Goal: Task Accomplishment & Management: Use online tool/utility

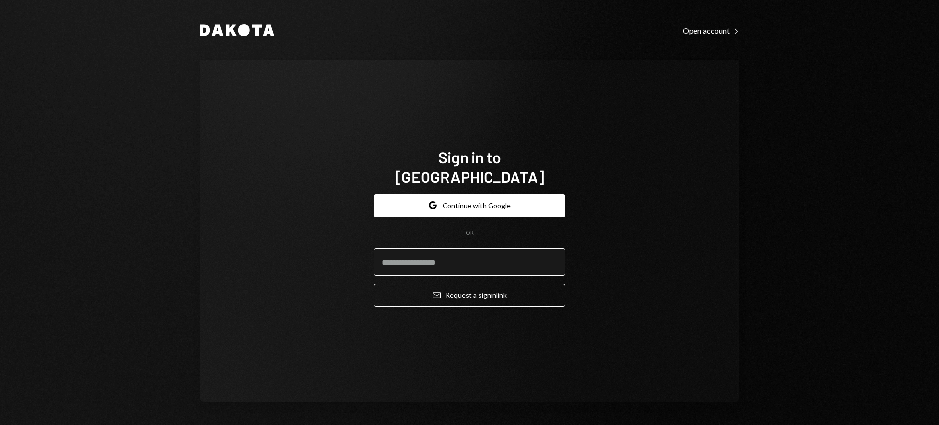
click at [497, 248] on input "email" at bounding box center [470, 261] width 192 height 27
click at [543, 248] on input "email" at bounding box center [470, 261] width 192 height 27
click at [0, 424] on com-1password-button at bounding box center [0, 425] width 0 height 0
type input "**********"
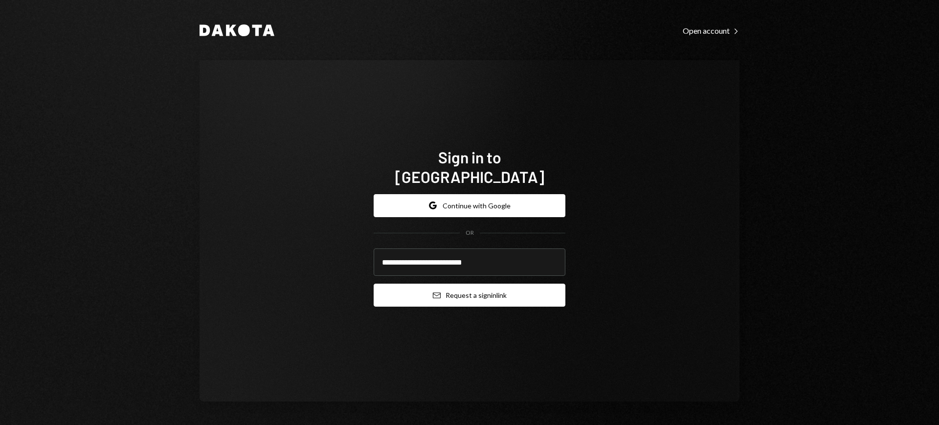
click at [471, 288] on button "Email Request a sign in link" at bounding box center [470, 295] width 192 height 23
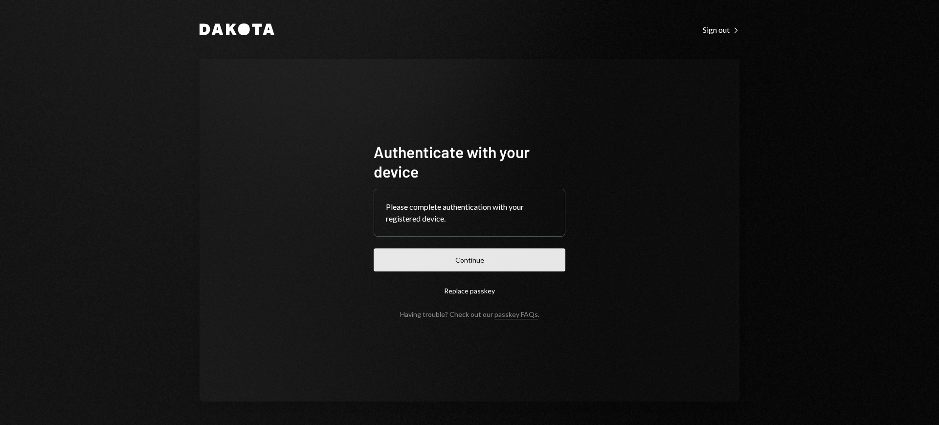
click at [530, 257] on button "Continue" at bounding box center [470, 259] width 192 height 23
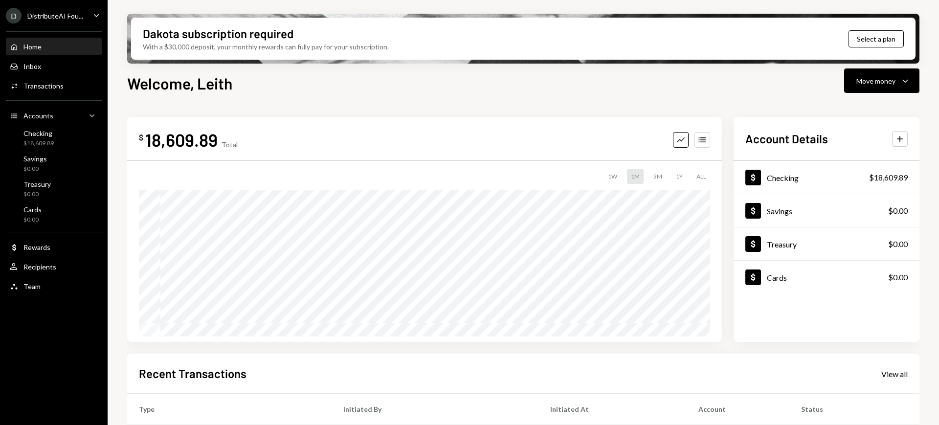
click at [66, 19] on div "DistributeAI Fou..." at bounding box center [55, 16] width 56 height 8
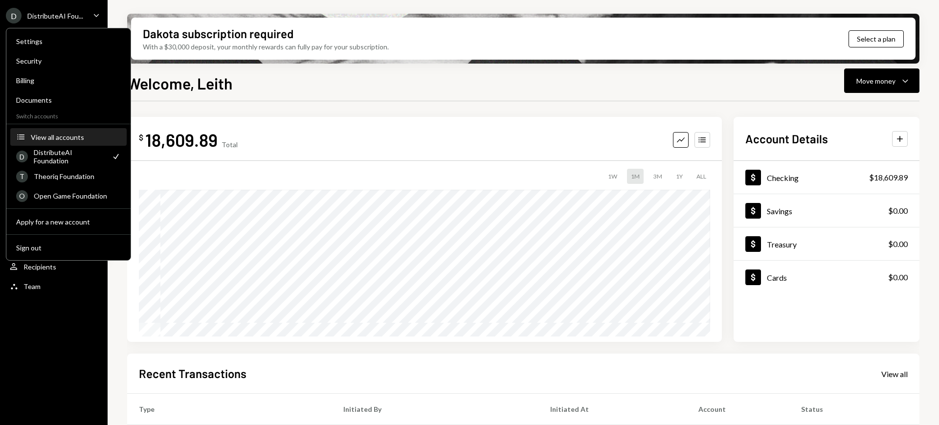
click at [77, 137] on div "View all accounts" at bounding box center [76, 137] width 90 height 8
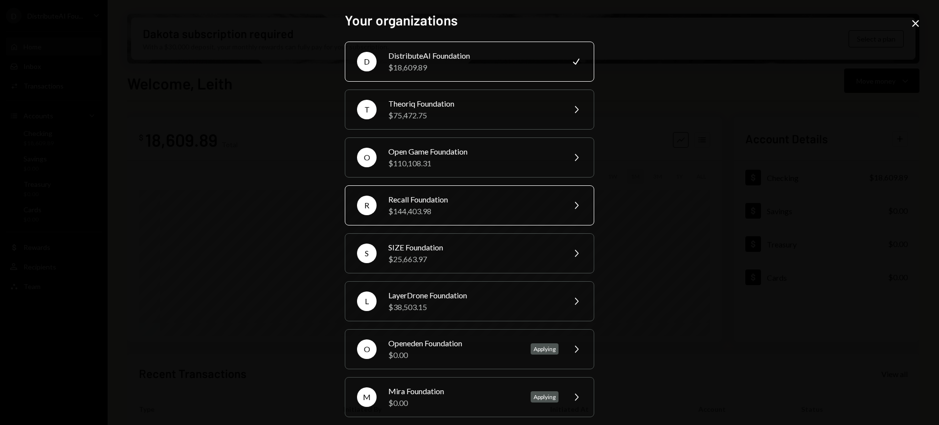
click at [525, 217] on div "R Recall Foundation $144,403.98 Chevron Right" at bounding box center [469, 205] width 249 height 40
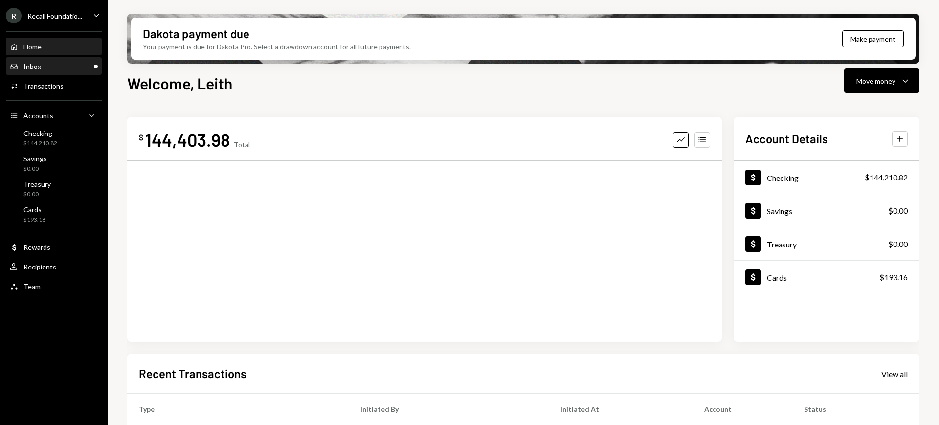
click at [45, 70] on div "Inbox Inbox" at bounding box center [54, 66] width 88 height 17
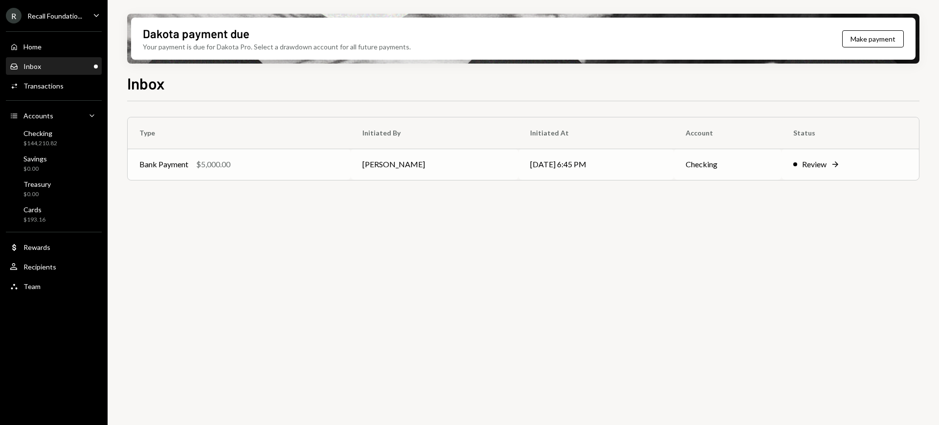
click at [816, 165] on div "Review" at bounding box center [814, 164] width 24 height 12
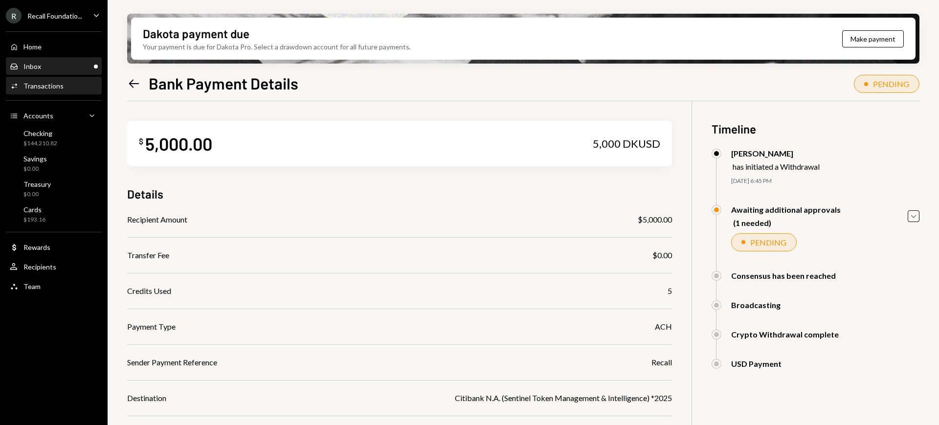
click at [56, 68] on div "Inbox Inbox" at bounding box center [54, 66] width 88 height 9
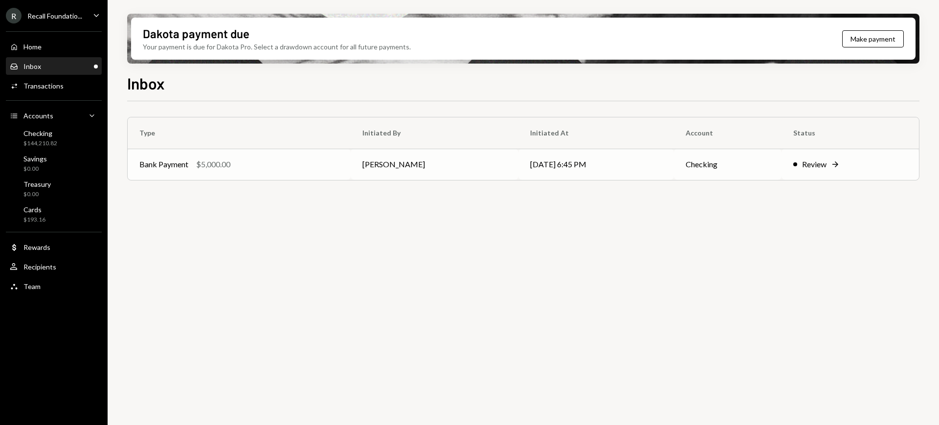
click at [802, 167] on div "Review" at bounding box center [814, 164] width 24 height 12
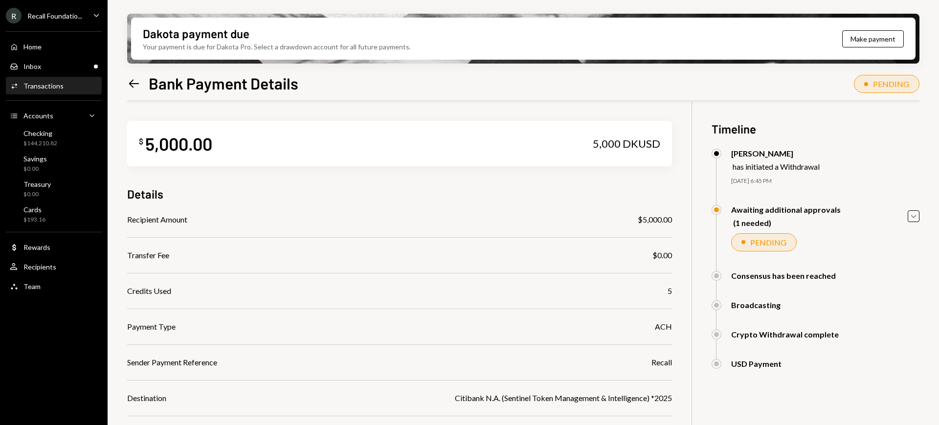
scroll to position [113, 0]
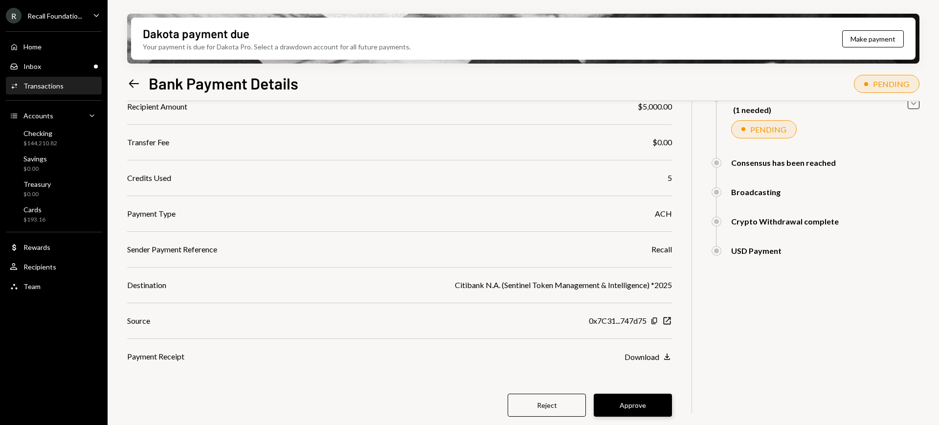
click at [654, 409] on button "Approve" at bounding box center [633, 405] width 78 height 23
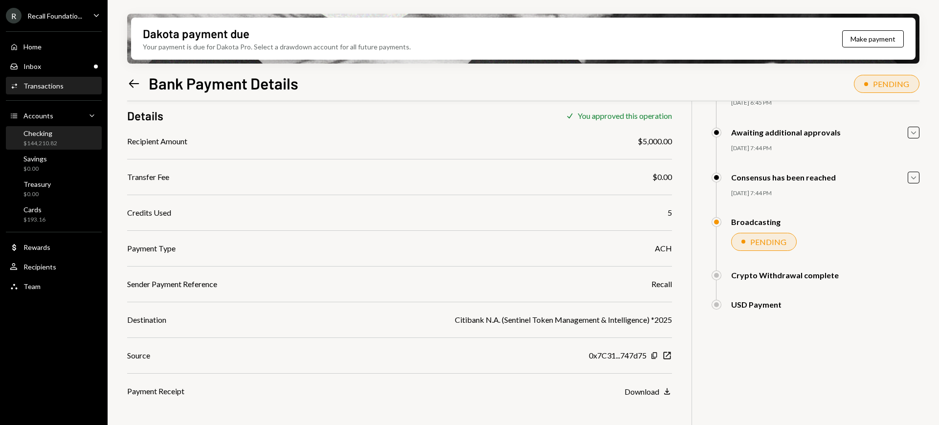
click at [71, 129] on div "Checking $144,210.82" at bounding box center [54, 138] width 88 height 22
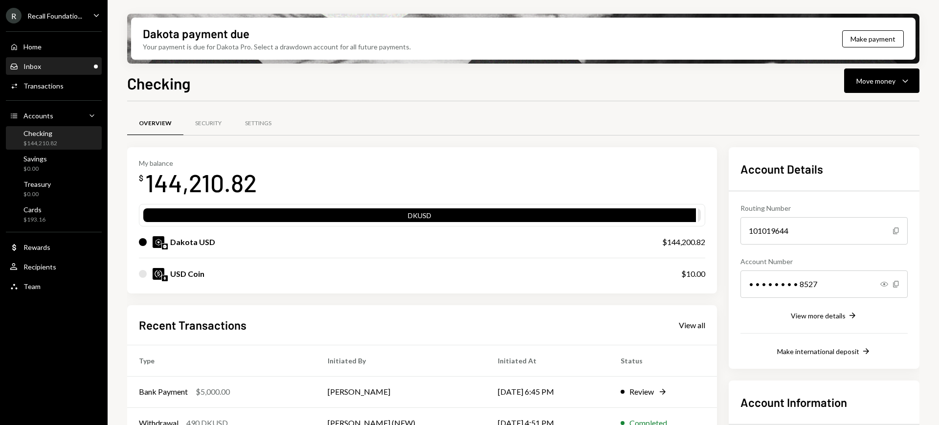
click at [57, 68] on div "Inbox Inbox" at bounding box center [54, 66] width 88 height 9
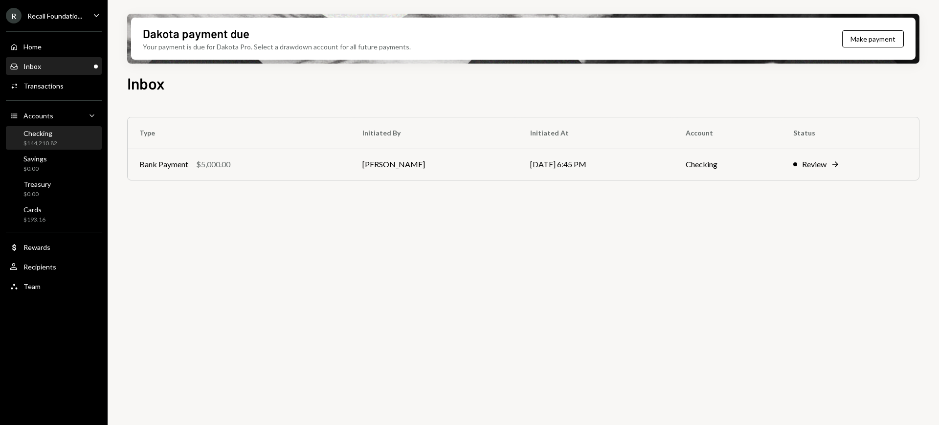
click at [39, 145] on div "$144,210.82" at bounding box center [40, 143] width 34 height 8
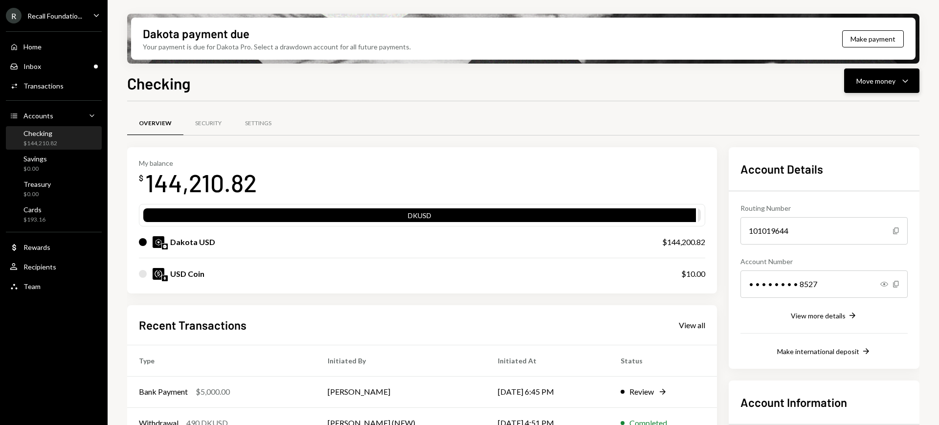
click at [893, 76] on div "Move money" at bounding box center [875, 81] width 39 height 10
click at [868, 113] on div "Send" at bounding box center [873, 110] width 71 height 10
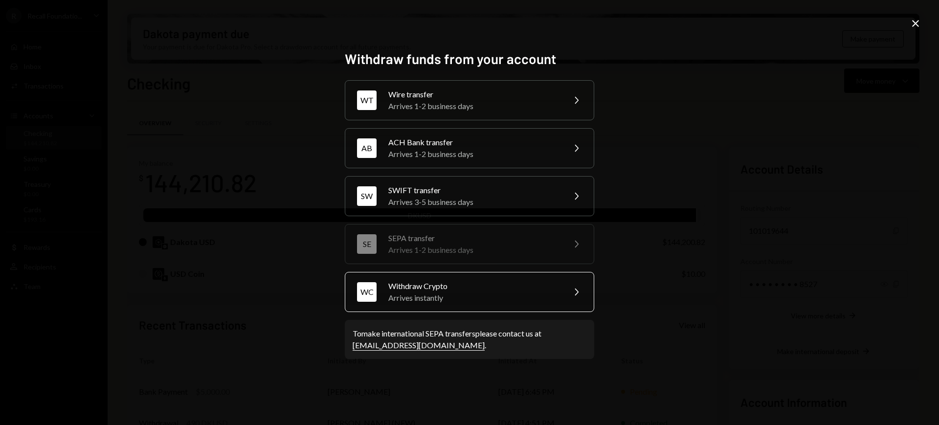
click at [542, 276] on div "WC Withdraw Crypto Arrives instantly Chevron Right" at bounding box center [469, 292] width 249 height 40
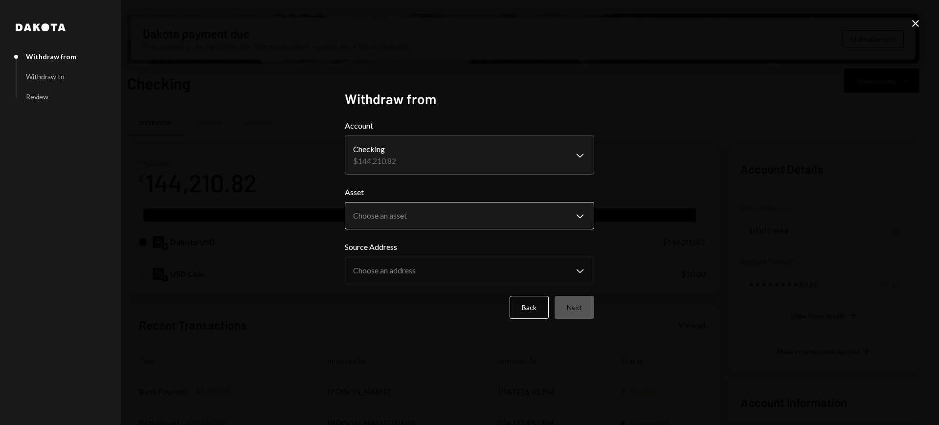
click at [561, 216] on body "R Recall Foundatio... Caret Down Home Home Inbox Inbox Activities Transactions …" at bounding box center [469, 212] width 939 height 425
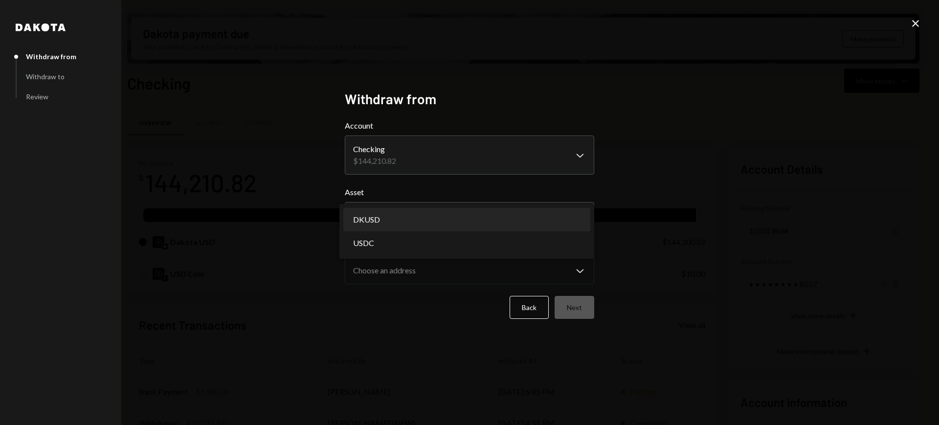
select select "*****"
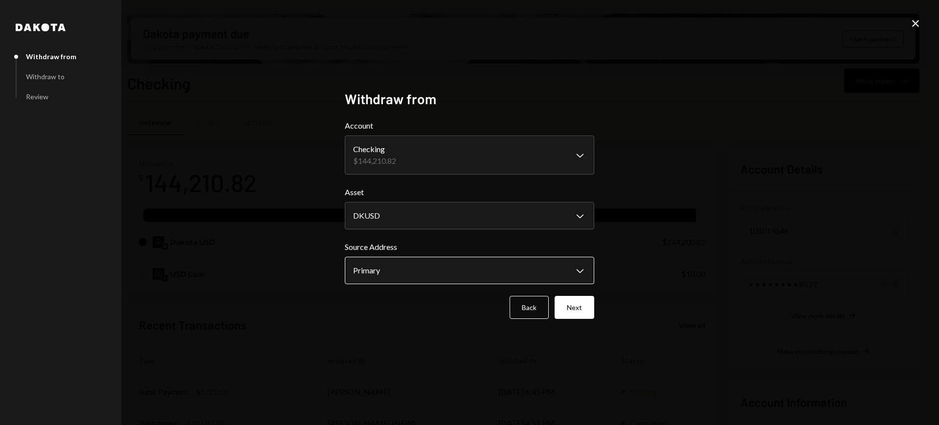
click at [549, 268] on body "R Recall Foundatio... Caret Down Home Home Inbox Inbox Activities Transactions …" at bounding box center [469, 212] width 939 height 425
click at [576, 305] on button "Next" at bounding box center [575, 307] width 40 height 23
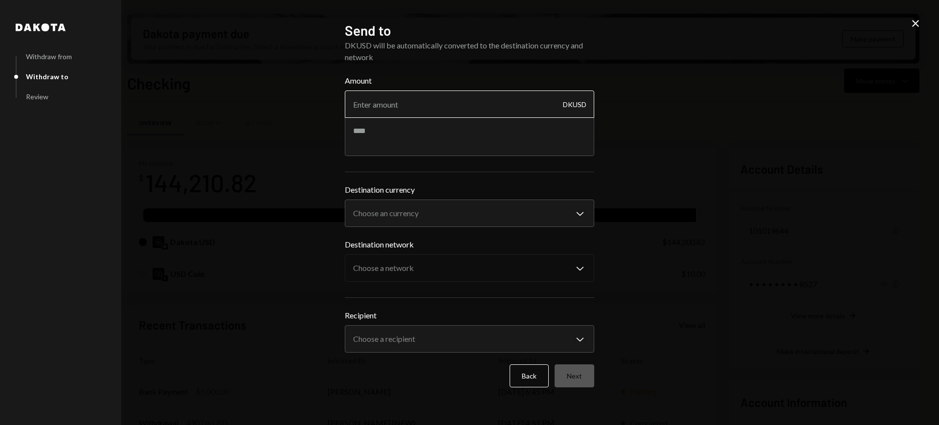
click at [520, 110] on input "Amount" at bounding box center [469, 103] width 249 height 27
type input "6000"
click at [480, 227] on div "**********" at bounding box center [469, 260] width 249 height 185
click at [481, 218] on body "R Recall Foundatio... Caret Down Home Home Inbox Inbox Activities Transactions …" at bounding box center [469, 212] width 939 height 425
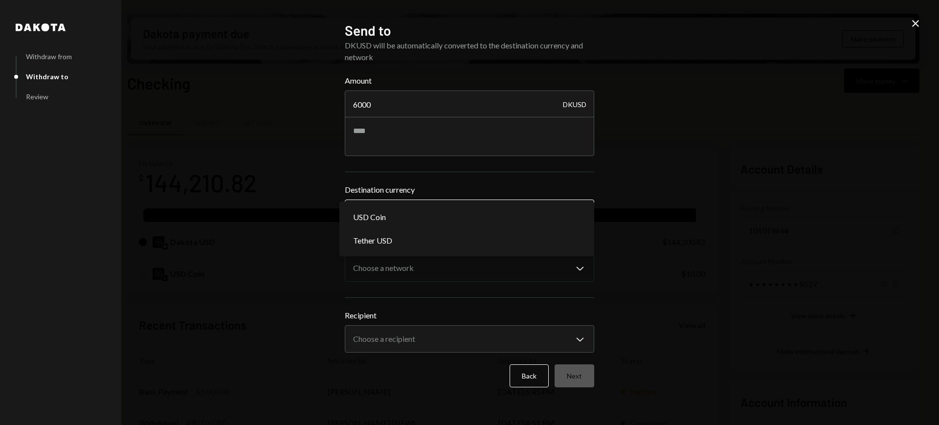
select select "****"
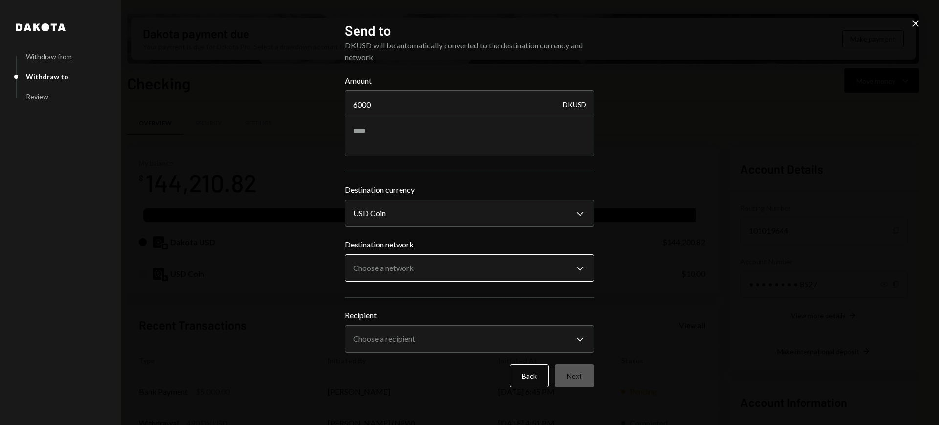
click at [476, 272] on body "R Recall Foundatio... Caret Down Home Home Inbox Inbox Activities Transactions …" at bounding box center [469, 212] width 939 height 425
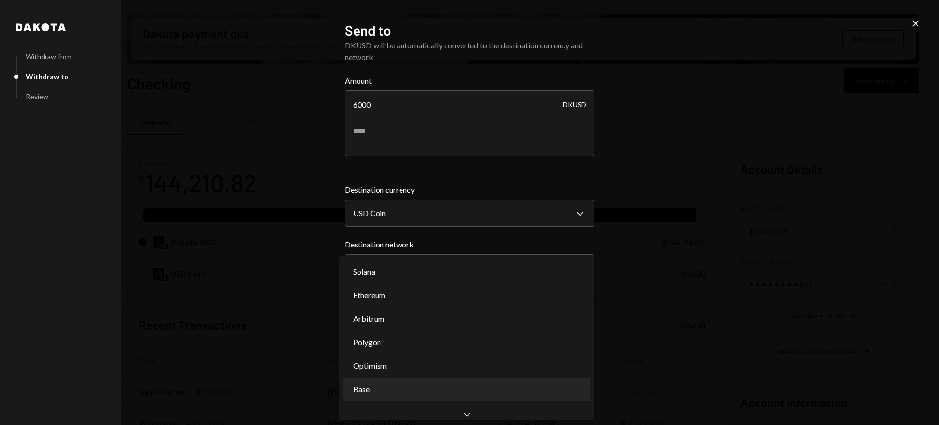
select select "**********"
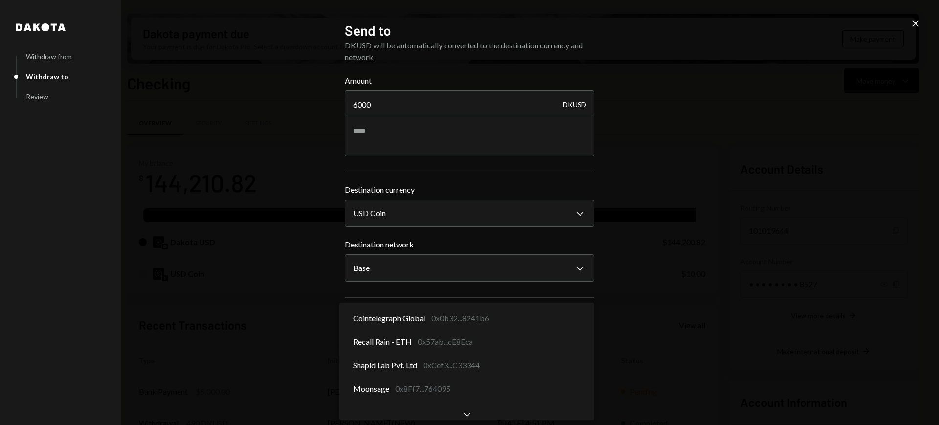
click at [567, 339] on body "R Recall Foundatio... Caret Down Home Home Inbox Inbox Activities Transactions …" at bounding box center [469, 212] width 939 height 425
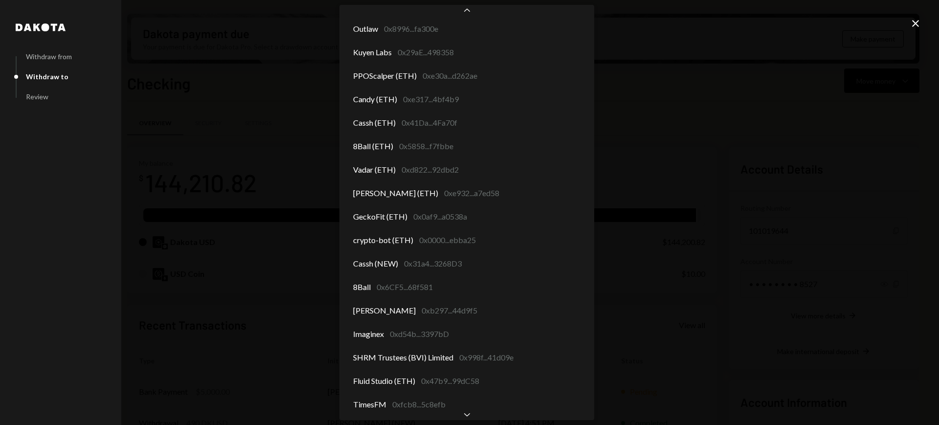
scroll to position [74, 0]
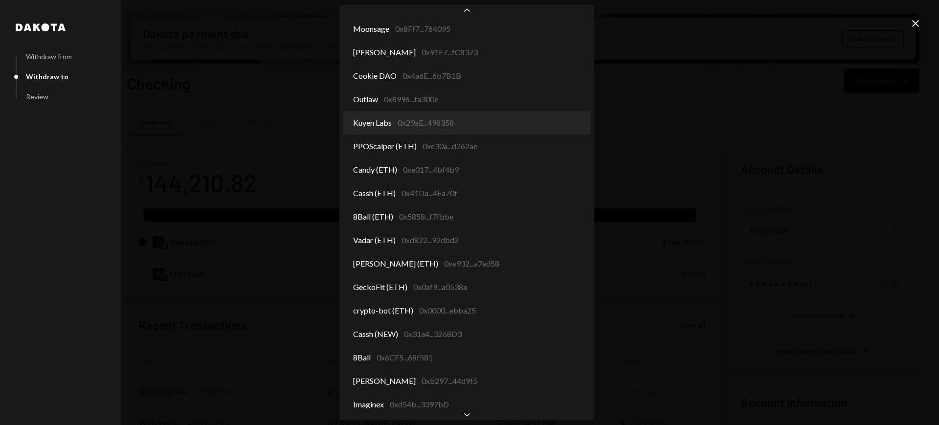
select select "**********"
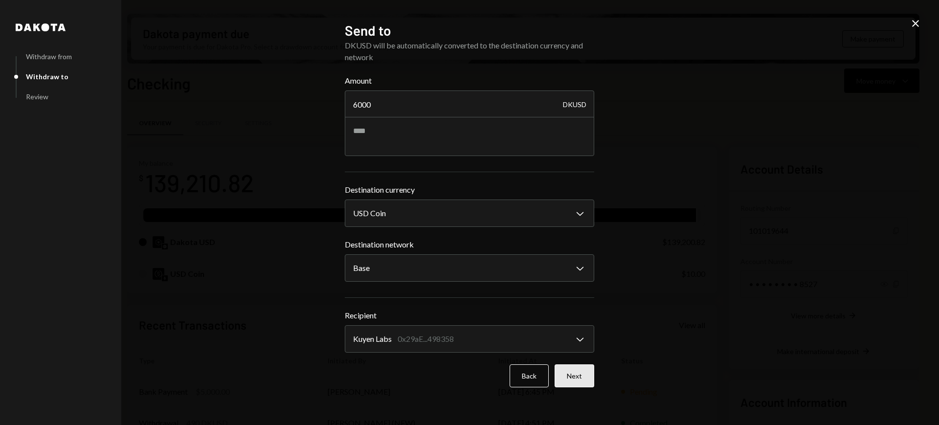
click at [568, 381] on button "Next" at bounding box center [575, 375] width 40 height 23
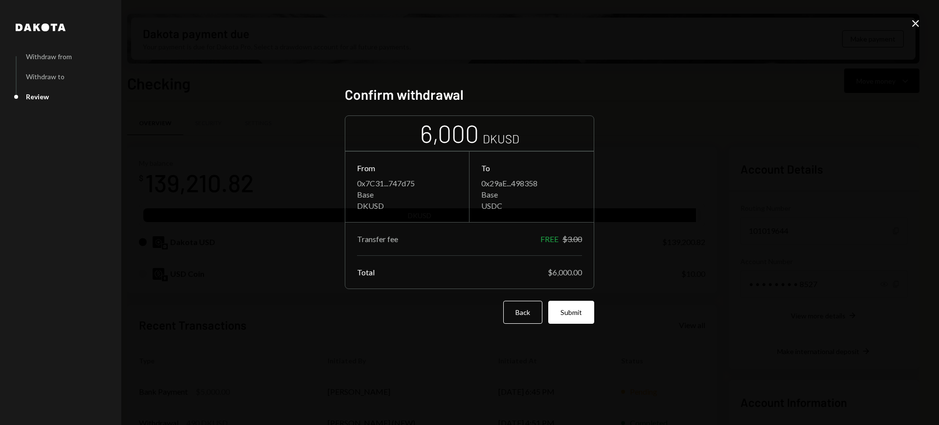
click at [570, 318] on button "Submit" at bounding box center [571, 312] width 46 height 23
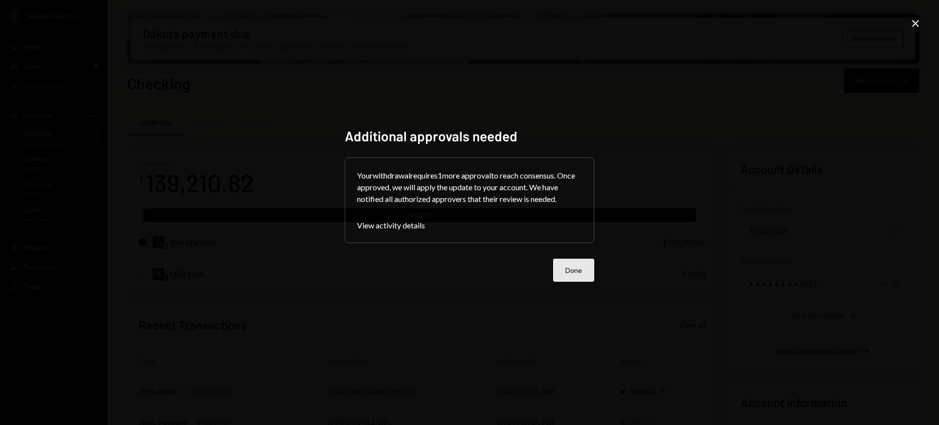
click at [592, 261] on button "Done" at bounding box center [573, 270] width 41 height 23
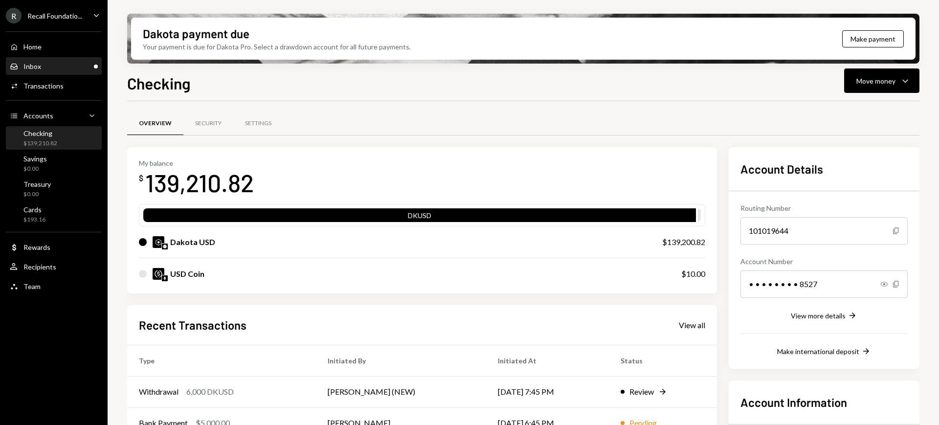
click at [64, 67] on div "Inbox Inbox" at bounding box center [54, 66] width 88 height 9
